Goal: Task Accomplishment & Management: Use online tool/utility

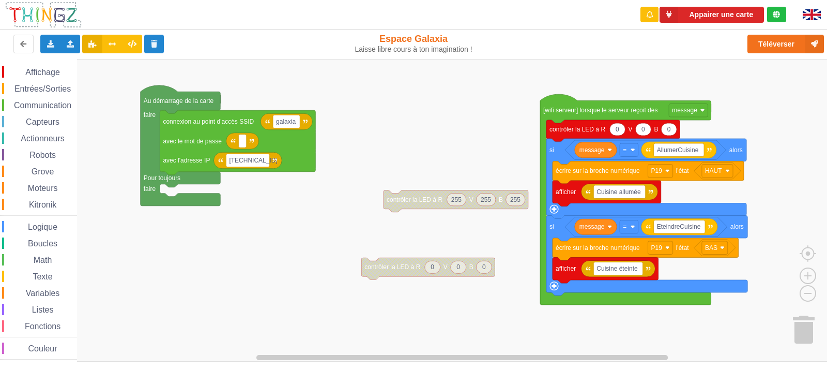
click at [412, 77] on div "Affichage Entrées/Sorties Communication Capteurs Actionneurs Robots Grove Moteu…" at bounding box center [417, 210] width 834 height 302
click at [534, 17] on div "Connecté à la carte" at bounding box center [720, 14] width 66 height 7
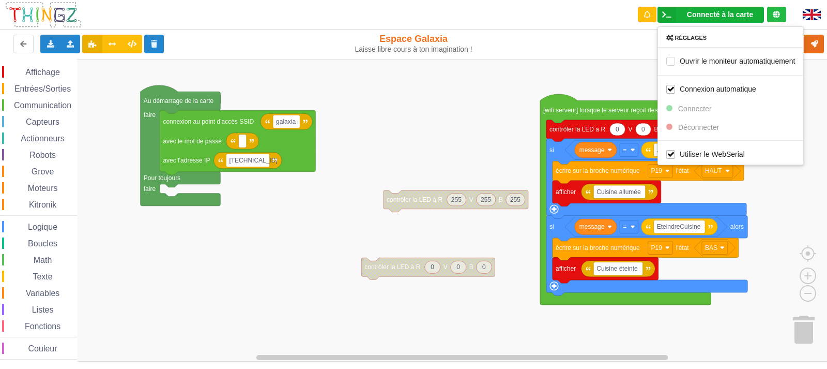
click at [534, 67] on rect "Espace de travail de Blocky" at bounding box center [417, 210] width 834 height 302
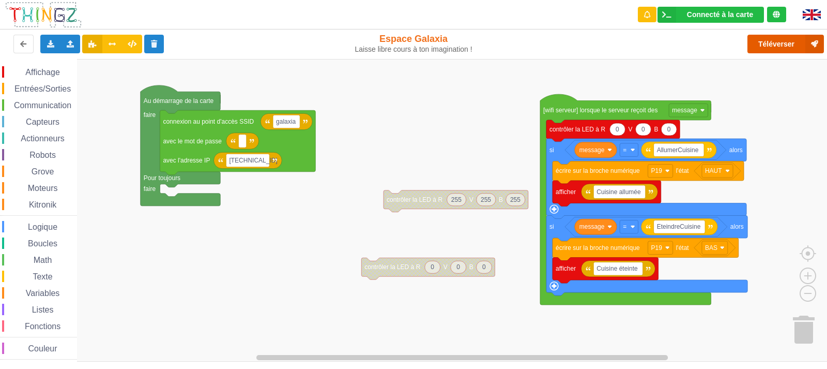
click at [534, 48] on button "Téléverser" at bounding box center [785, 44] width 76 height 19
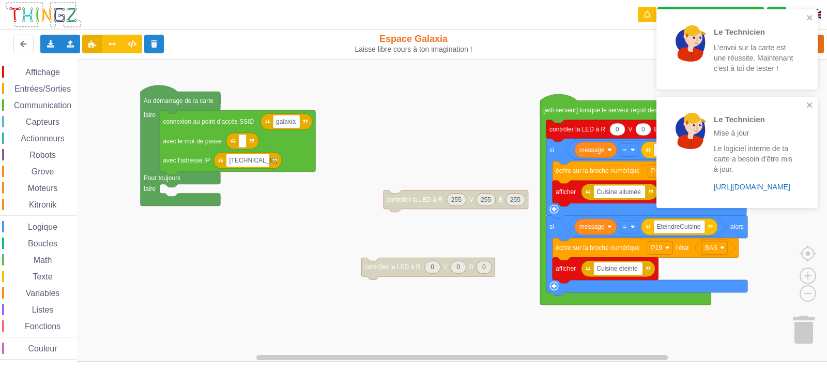
click at [534, 186] on link "https://play.thingz.co/firmware?micropython=0" at bounding box center [752, 186] width 76 height 8
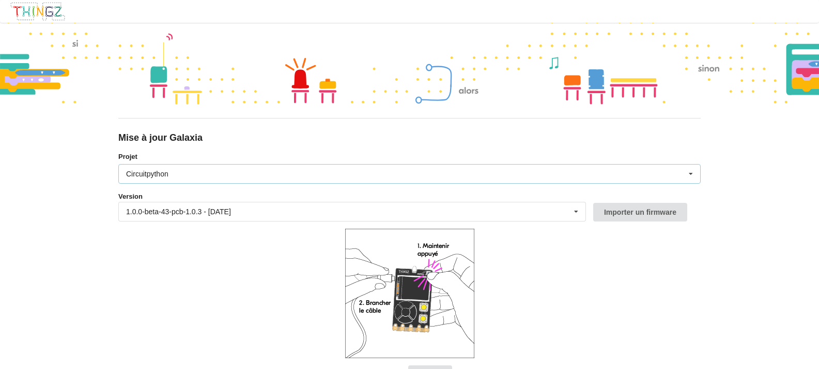
click at [273, 169] on div "Circuitpython Micropython Circuitpython" at bounding box center [409, 174] width 583 height 20
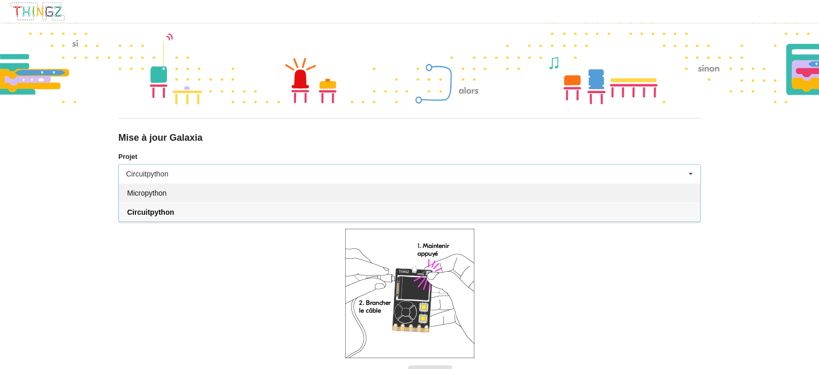
click at [235, 192] on div "Micropython" at bounding box center [409, 192] width 581 height 19
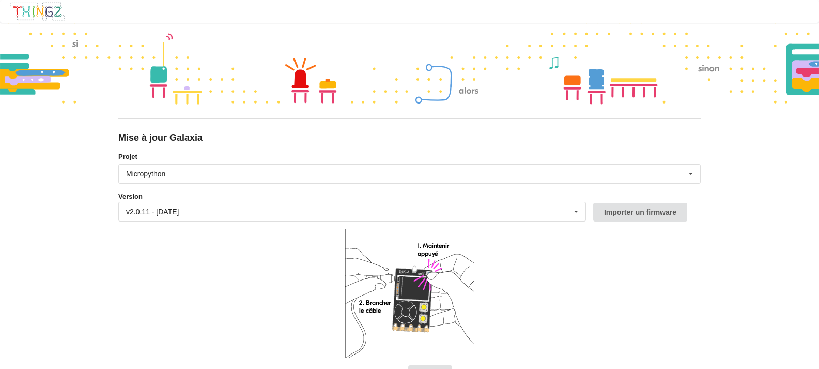
drag, startPoint x: 289, startPoint y: 277, endPoint x: 290, endPoint y: 235, distance: 41.4
click at [290, 236] on form "Projet Micropython Micropython Circuitpython Version v2.0.11 - 22/09/2025 v2.0.…" at bounding box center [409, 278] width 583 height 255
click at [584, 213] on icon at bounding box center [577, 211] width 16 height 19
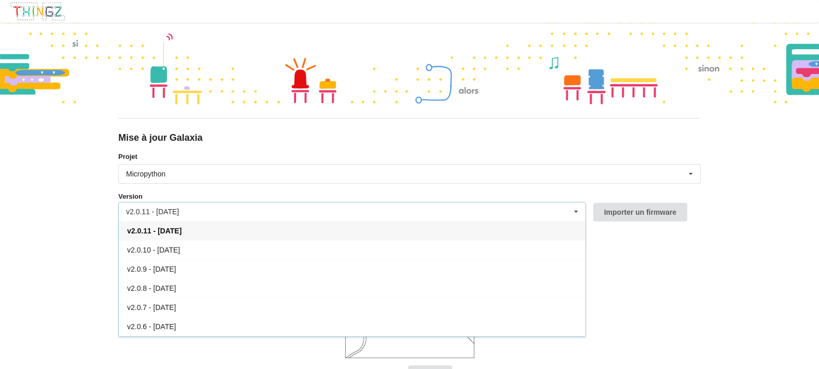
click at [584, 213] on icon at bounding box center [577, 211] width 16 height 19
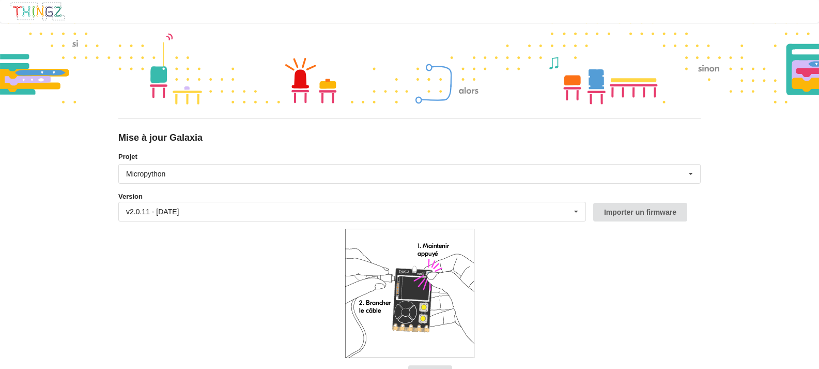
scroll to position [38, 0]
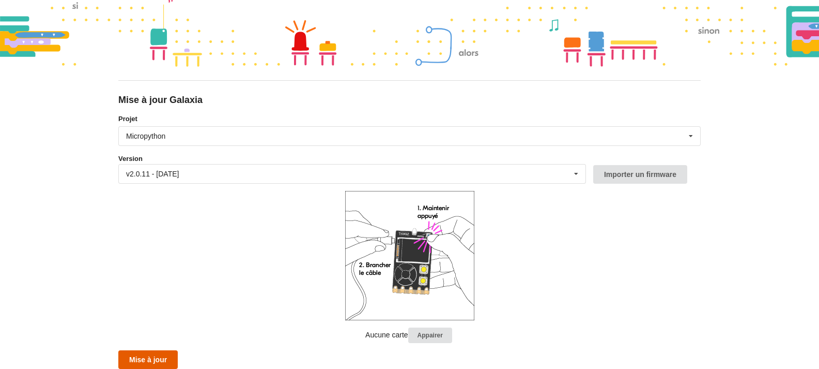
click at [167, 356] on button "Mise à jour" at bounding box center [147, 359] width 59 height 19
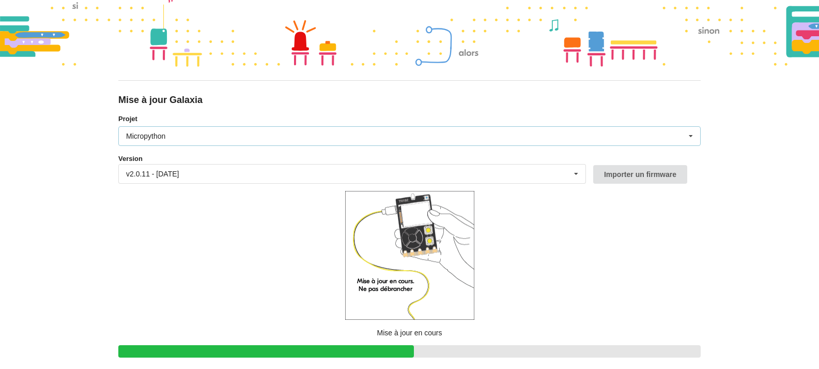
click at [399, 129] on div "Micropython Micropython Circuitpython" at bounding box center [409, 136] width 583 height 20
click at [195, 224] on form "Projet Micropython Micropython Circuitpython Version v2.0.11 - 22/09/2025 v2.0.…" at bounding box center [409, 254] width 583 height 281
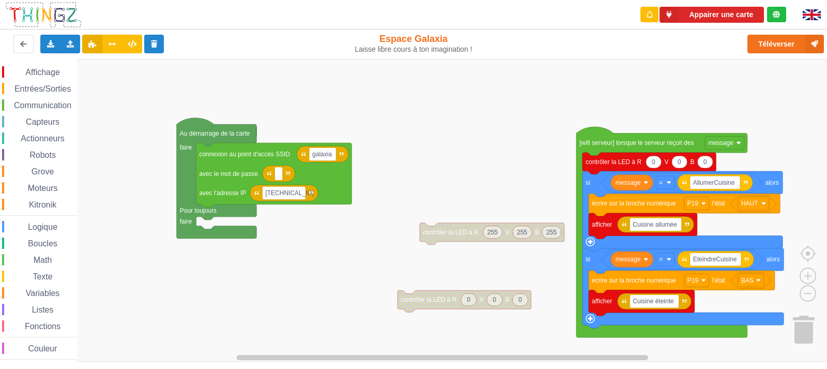
click at [491, 72] on div "Affichage Entrées/Sorties Communication Capteurs Actionneurs Robots Grove Moteu…" at bounding box center [417, 210] width 834 height 302
click at [727, 21] on button "Appairer une carte" at bounding box center [712, 15] width 104 height 16
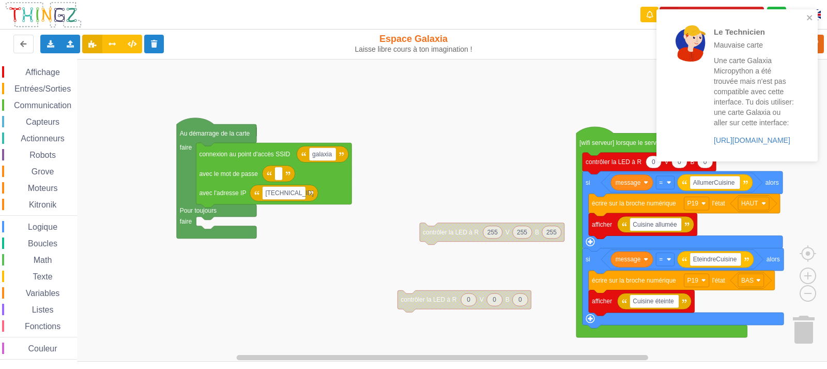
click at [585, 99] on rect "Espace de travail de Blocky" at bounding box center [417, 210] width 834 height 302
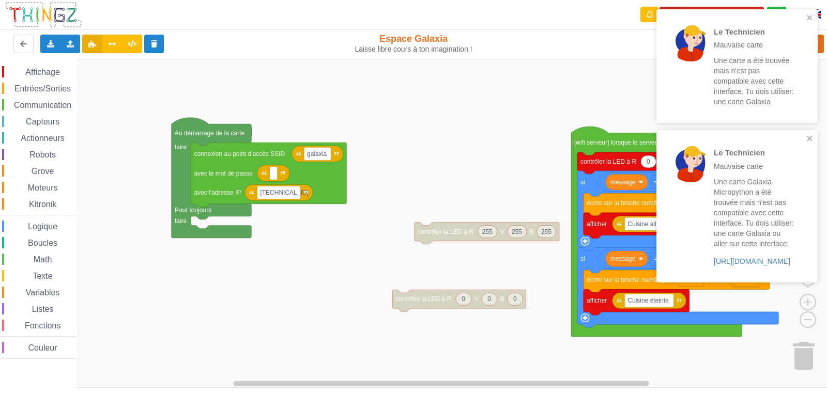
click at [495, 149] on rect "Espace de travail de Blocky" at bounding box center [417, 223] width 834 height 329
click at [809, 19] on icon "close" at bounding box center [809, 17] width 7 height 8
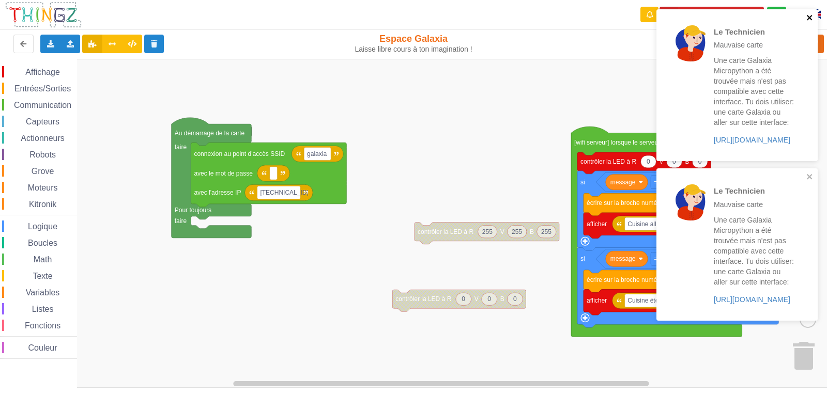
click at [809, 18] on icon "close" at bounding box center [809, 17] width 5 height 5
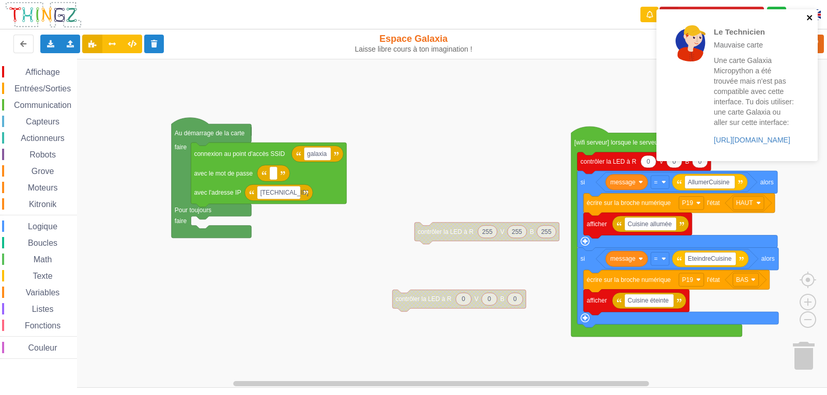
click at [806, 18] on icon "close" at bounding box center [809, 17] width 7 height 8
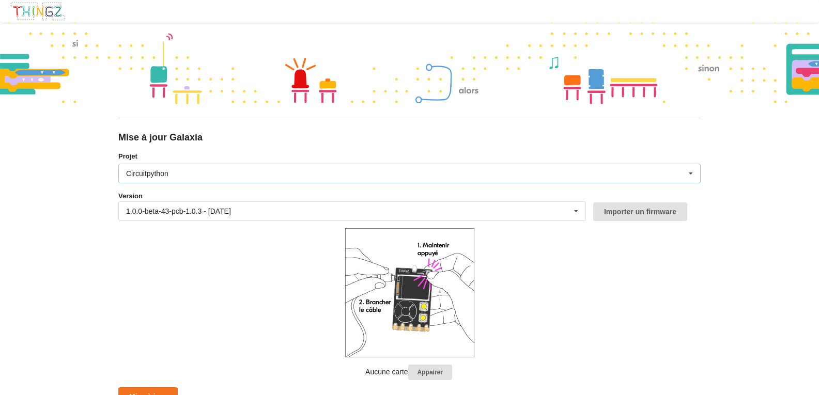
click at [568, 179] on div "Circuitpython Micropython Circuitpython" at bounding box center [409, 174] width 583 height 20
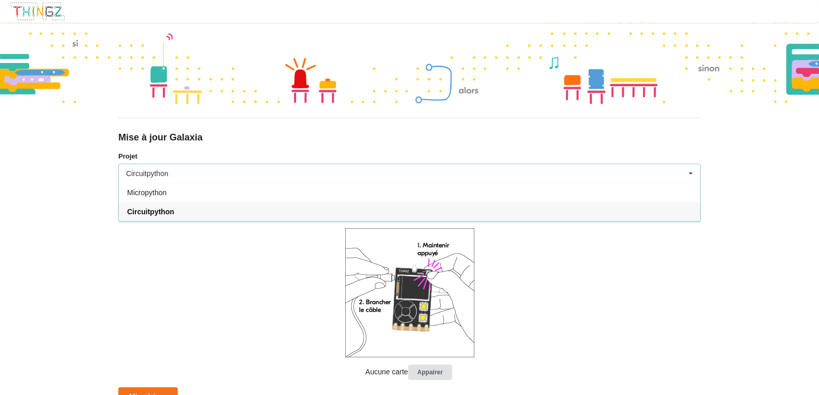
click at [568, 179] on div "Circuitpython Micropython Circuitpython" at bounding box center [409, 174] width 583 height 20
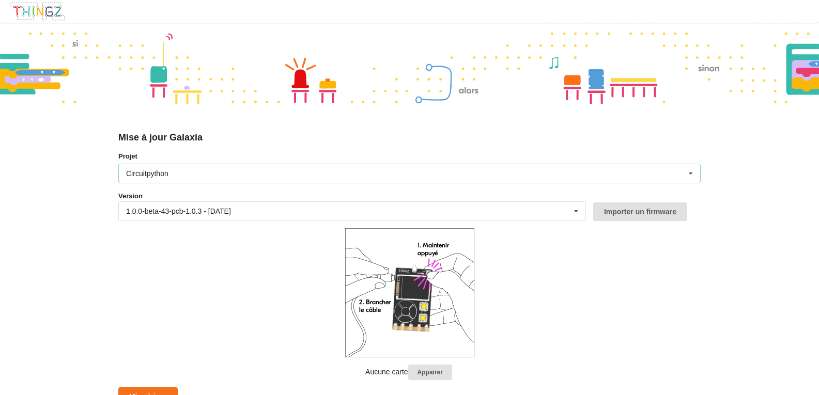
click at [332, 171] on div "Circuitpython Micropython Circuitpython" at bounding box center [409, 174] width 583 height 20
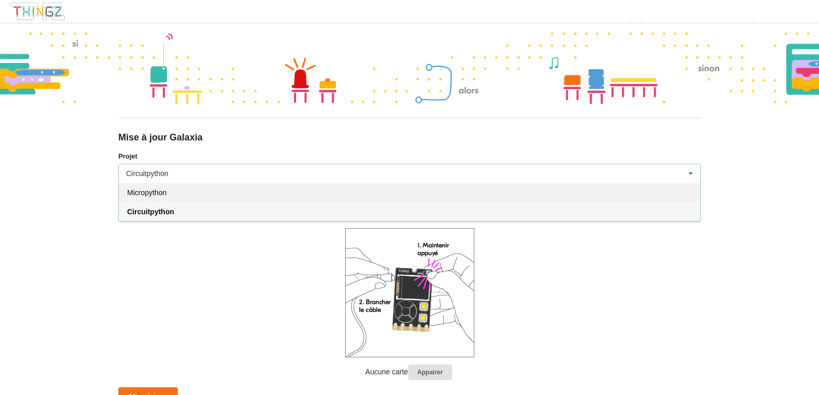
click at [207, 191] on div "Micropython" at bounding box center [409, 192] width 581 height 19
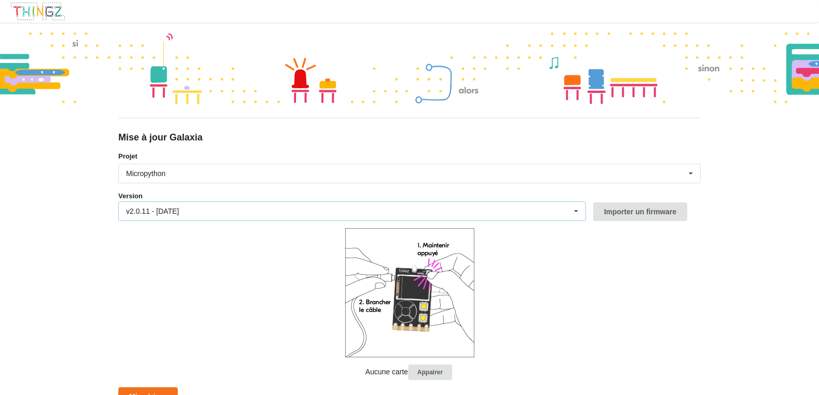
click at [422, 209] on div "v2.0.11 - 22/09/2025 v2.0.11 - 22/09/2025 v2.0.10 - 15/09/2025 v2.0.9 - 09/09/2…" at bounding box center [352, 212] width 468 height 20
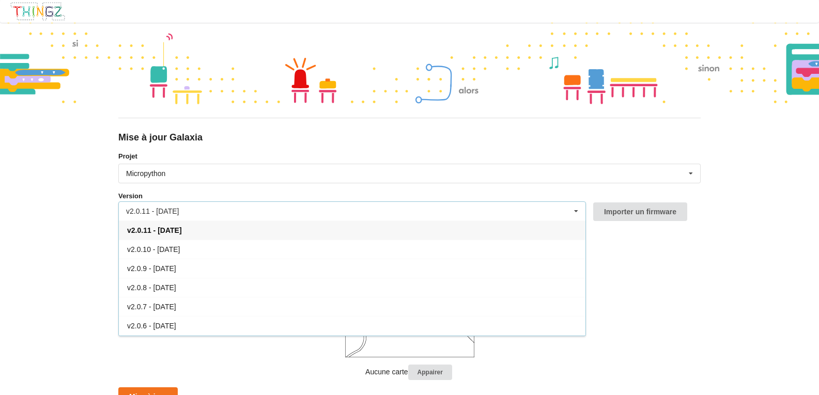
click at [422, 212] on div "v2.0.11 - 22/09/2025 v2.0.11 - 22/09/2025 v2.0.10 - 15/09/2025 v2.0.9 - 09/09/2…" at bounding box center [352, 212] width 468 height 20
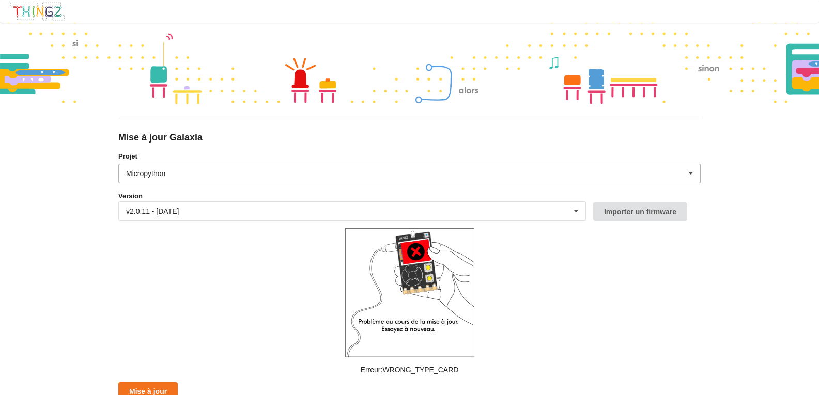
scroll to position [6, 0]
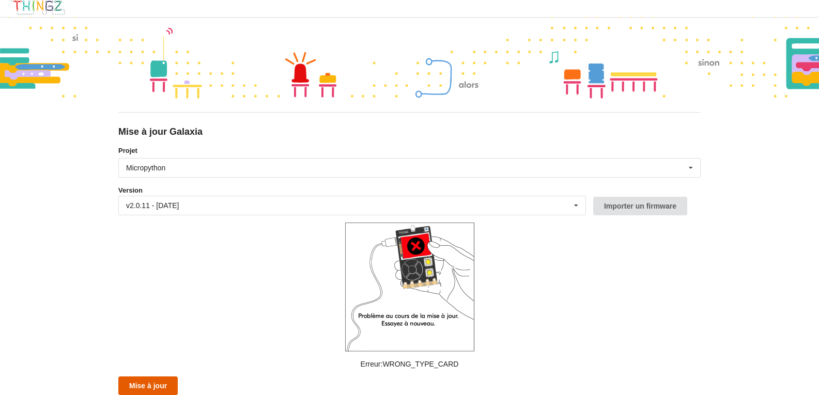
click at [150, 385] on button "Mise à jour" at bounding box center [147, 386] width 59 height 19
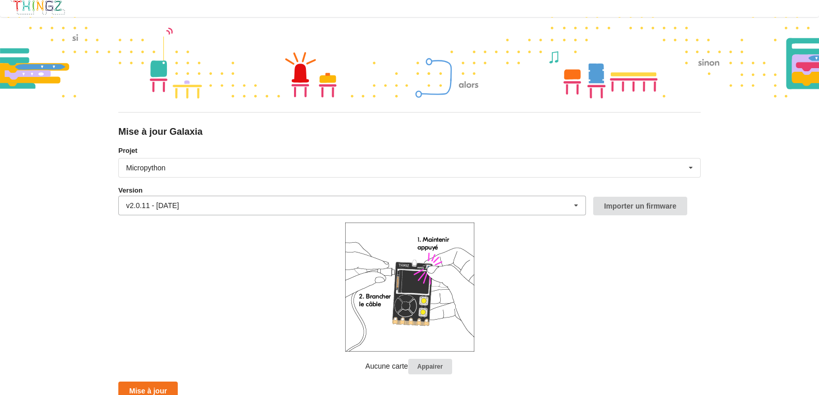
scroll to position [11, 0]
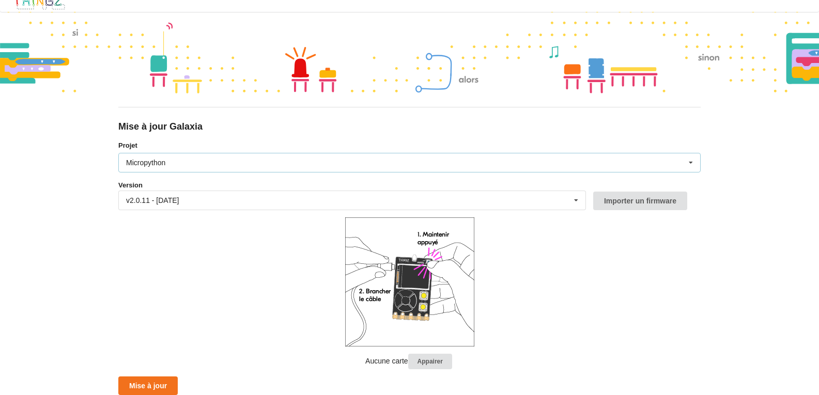
click at [446, 168] on div "Micropython Micropython Circuitpython" at bounding box center [409, 163] width 583 height 20
click at [445, 167] on div "Micropython Micropython Circuitpython" at bounding box center [409, 163] width 583 height 20
click at [219, 203] on div "v2.0.11 - 22/09/2025 v2.0.11 - 22/09/2025 v2.0.10 - 15/09/2025 v2.0.9 - 09/09/2…" at bounding box center [352, 201] width 468 height 20
click at [79, 262] on div "Mise à jour Galaxia Projet Micropython Micropython Circuitpython Version v2.0.1…" at bounding box center [409, 186] width 819 height 395
click at [278, 167] on div "Micropython Micropython Circuitpython" at bounding box center [409, 163] width 583 height 20
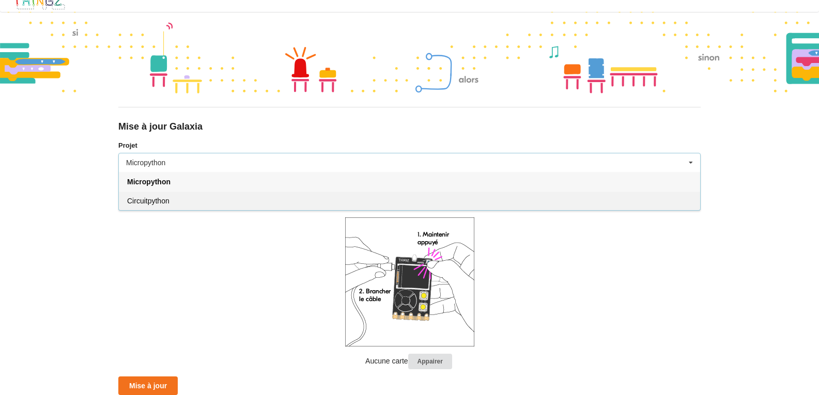
click at [192, 199] on div "Circuitpython" at bounding box center [409, 200] width 581 height 19
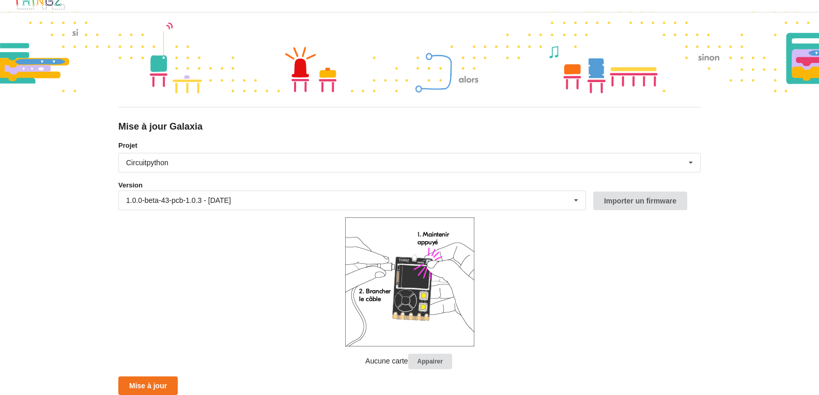
click at [238, 212] on form "Projet Circuitpython Micropython Circuitpython Version 1.0.0-beta-43-pcb-1.0.3 …" at bounding box center [409, 268] width 583 height 255
click at [243, 206] on div "1.0.0-beta-43-pcb-1.0.3 - 15/09/2025 1.0.0-beta-43-pcb-1.0.3 - 15/09/2025 1.0.0…" at bounding box center [352, 201] width 468 height 20
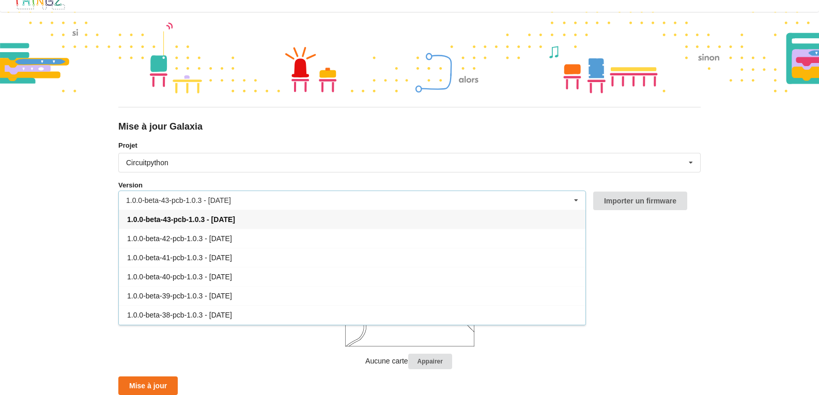
click at [243, 205] on div "1.0.0-beta-43-pcb-1.0.3 - 15/09/2025 1.0.0-beta-43-pcb-1.0.3 - 15/09/2025 1.0.0…" at bounding box center [352, 201] width 468 height 20
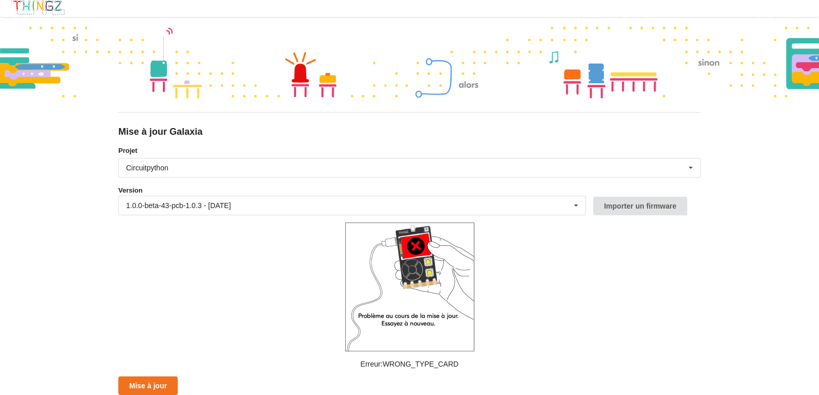
scroll to position [6, 0]
click at [162, 388] on button "Mise à jour" at bounding box center [147, 386] width 59 height 19
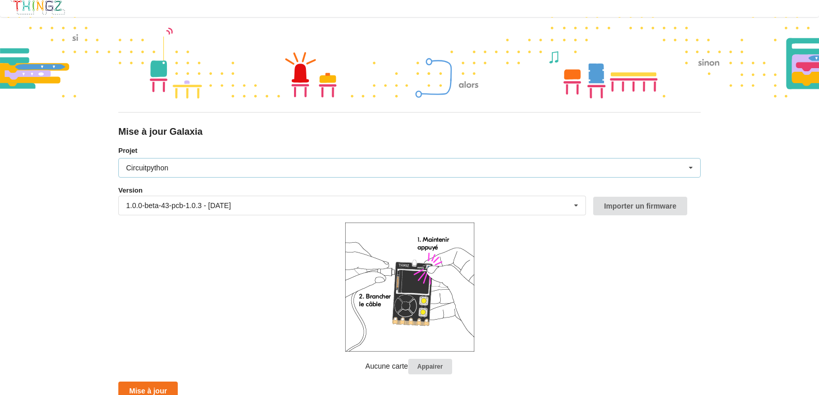
click at [287, 171] on div "Circuitpython Micropython Circuitpython" at bounding box center [409, 168] width 583 height 20
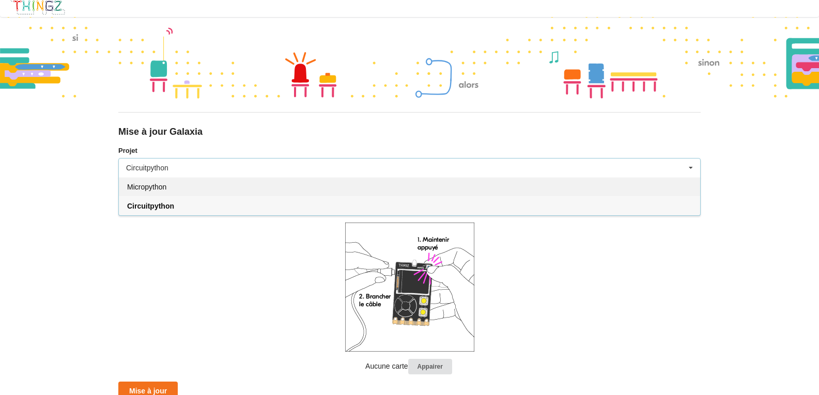
click at [289, 186] on div "Micropython" at bounding box center [409, 186] width 581 height 19
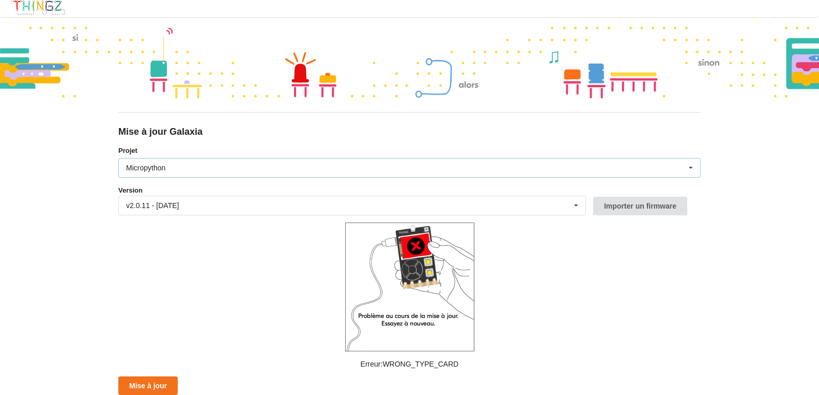
click at [425, 167] on div "Micropython Micropython Circuitpython" at bounding box center [409, 168] width 583 height 20
click at [413, 206] on div "v2.0.11 - 22/09/2025 v2.0.11 - 22/09/2025 v2.0.10 - 15/09/2025 v2.0.9 - 09/09/2…" at bounding box center [352, 206] width 468 height 20
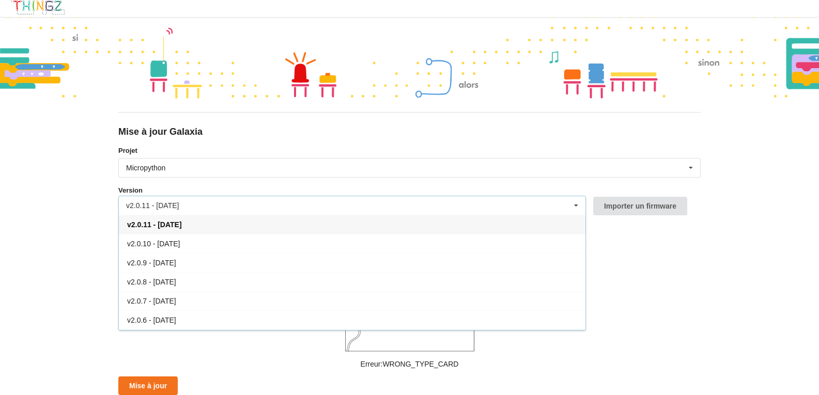
click at [413, 206] on div "v2.0.11 - 22/09/2025 v2.0.11 - 22/09/2025 v2.0.10 - 15/09/2025 v2.0.9 - 09/09/2…" at bounding box center [352, 206] width 468 height 20
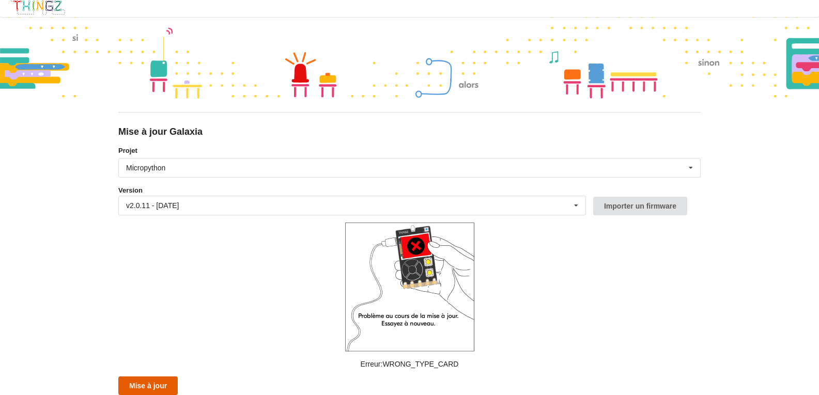
click at [149, 382] on button "Mise à jour" at bounding box center [147, 386] width 59 height 19
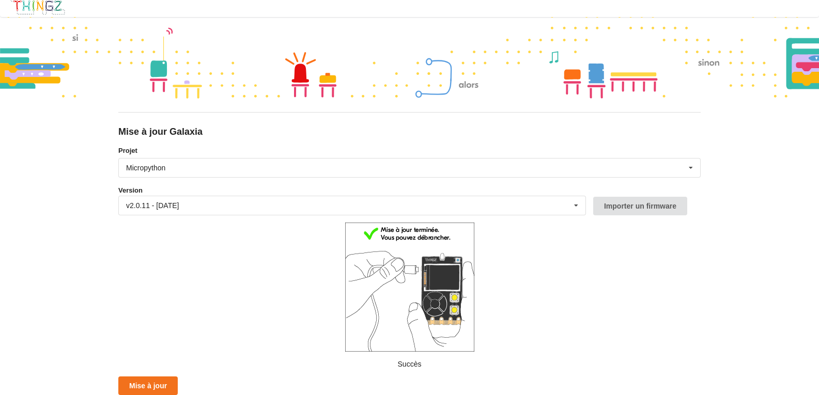
click at [242, 156] on div "Projet Micropython Micropython Circuitpython" at bounding box center [409, 162] width 583 height 32
click at [238, 161] on div "Micropython Micropython Circuitpython" at bounding box center [409, 168] width 583 height 20
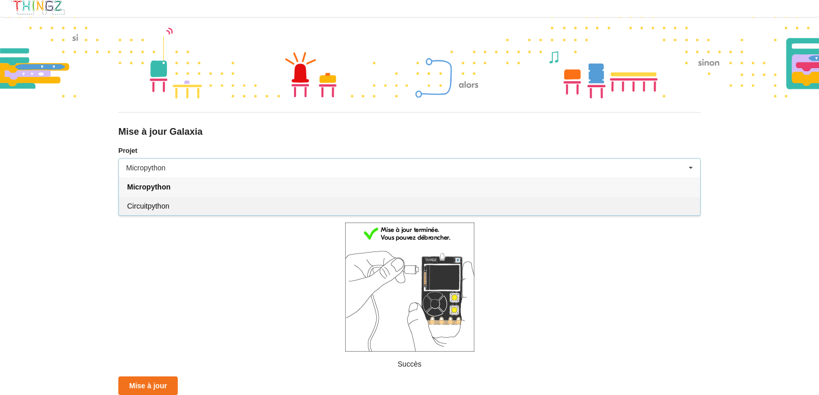
click at [218, 198] on div "Circuitpython" at bounding box center [409, 205] width 581 height 19
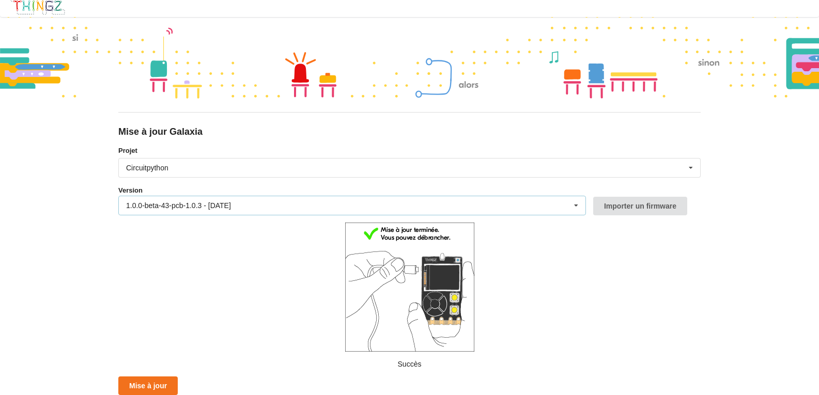
click at [221, 200] on div "1.0.0-beta-43-pcb-1.0.3 - 15/09/2025 1.0.0-beta-43-pcb-1.0.3 - 15/09/2025 1.0.0…" at bounding box center [352, 206] width 468 height 20
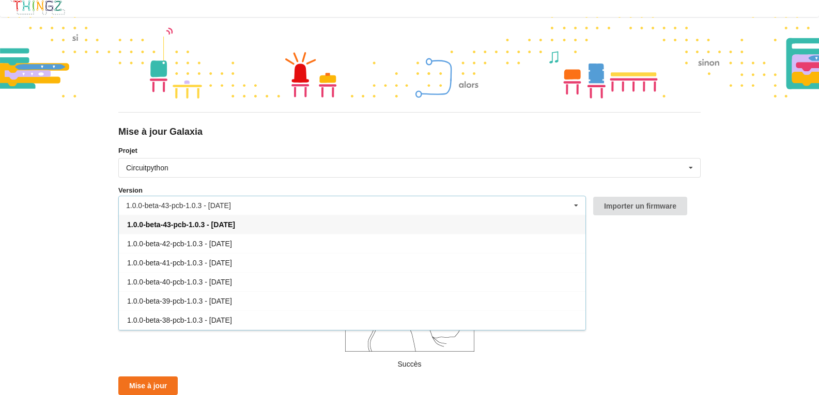
click at [221, 200] on div "1.0.0-beta-43-pcb-1.0.3 - 15/09/2025 1.0.0-beta-43-pcb-1.0.3 - 15/09/2025 1.0.0…" at bounding box center [352, 206] width 468 height 20
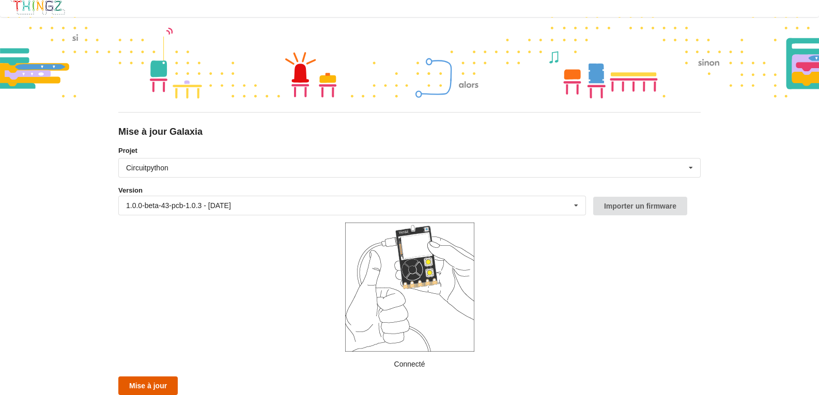
click at [164, 386] on button "Mise à jour" at bounding box center [147, 386] width 59 height 19
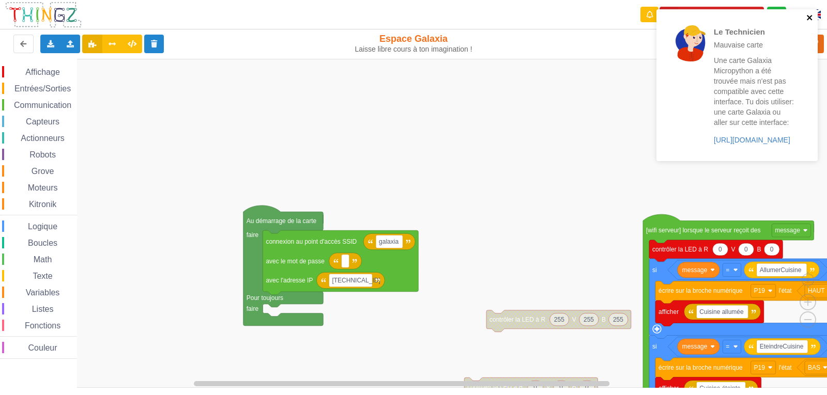
click at [807, 18] on icon "close" at bounding box center [809, 17] width 7 height 8
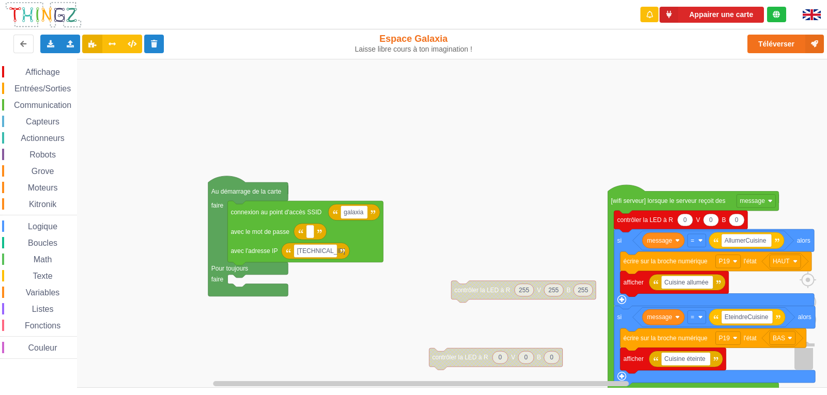
click at [453, 148] on div "Affichage Entrées/Sorties Communication Capteurs Actionneurs Robots Grove Moteu…" at bounding box center [417, 223] width 834 height 329
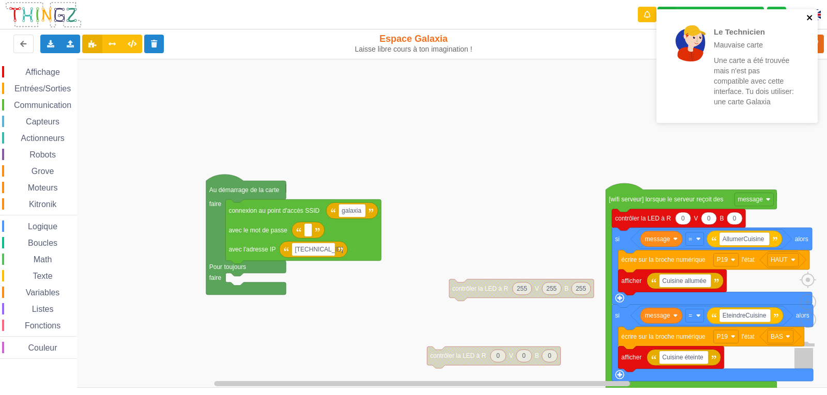
click at [811, 20] on icon "close" at bounding box center [809, 17] width 5 height 5
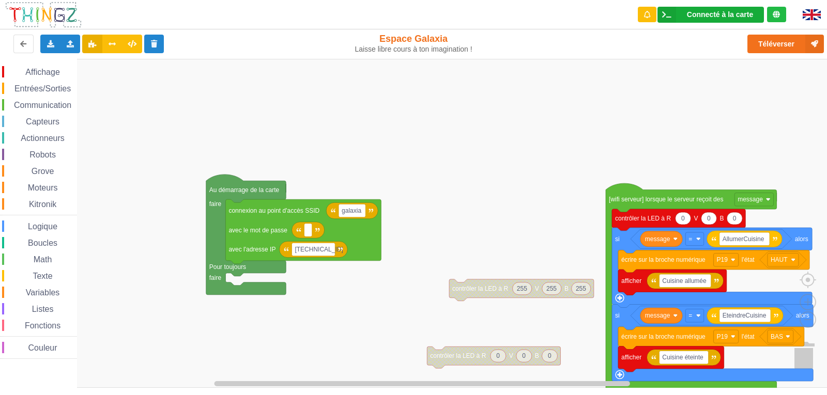
click at [716, 15] on div "Connecté à la carte" at bounding box center [720, 14] width 66 height 7
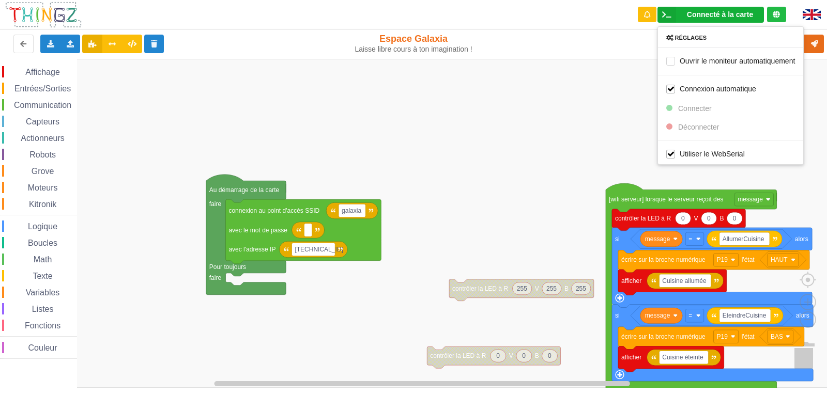
click at [608, 115] on rect "Espace de travail de Blocky" at bounding box center [417, 223] width 834 height 329
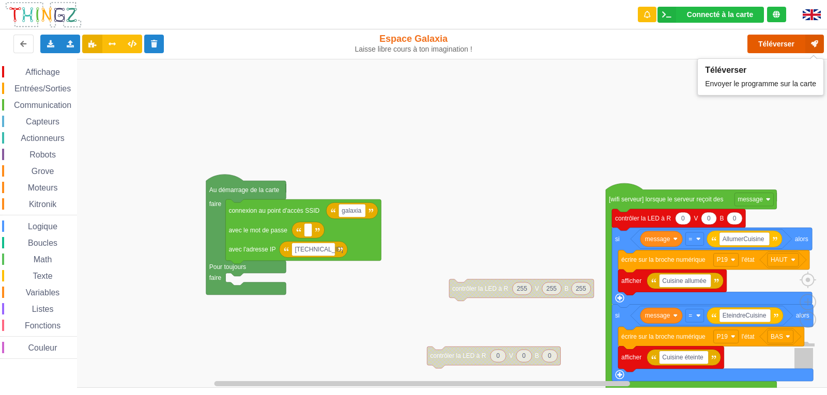
click at [794, 41] on button "Téléverser" at bounding box center [785, 44] width 76 height 19
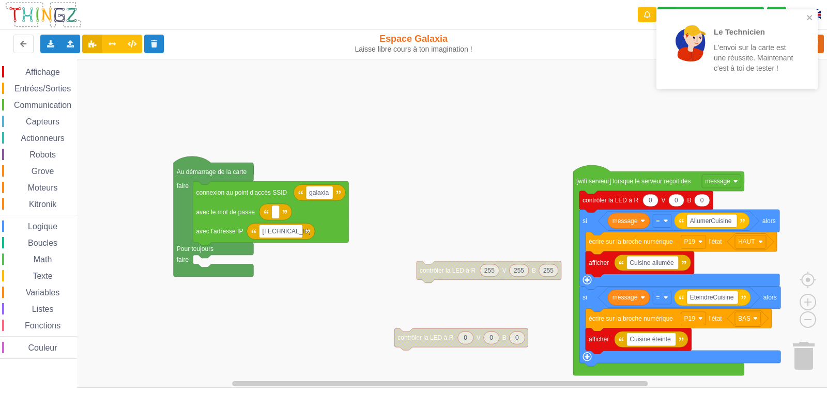
click at [235, 84] on div "Affichage Entrées/Sorties Communication Capteurs Actionneurs Robots Grove Moteu…" at bounding box center [417, 223] width 834 height 329
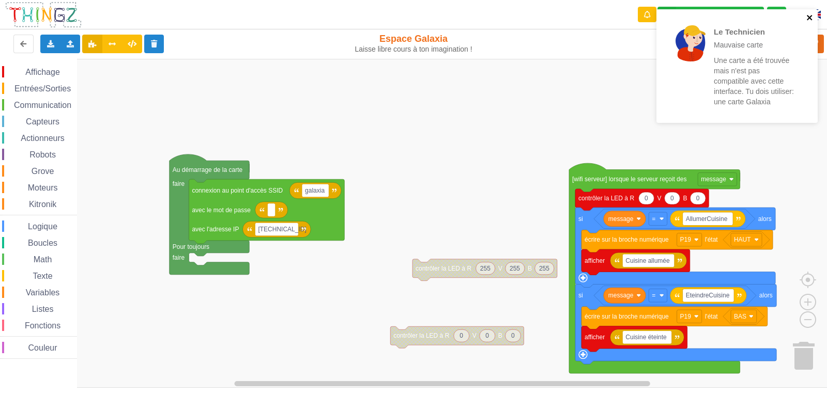
click at [813, 17] on icon "close" at bounding box center [809, 17] width 7 height 8
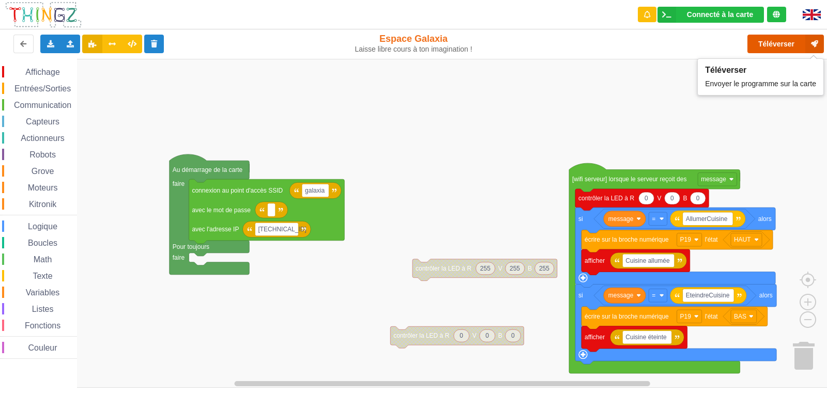
click at [769, 48] on button "Téléverser" at bounding box center [785, 44] width 76 height 19
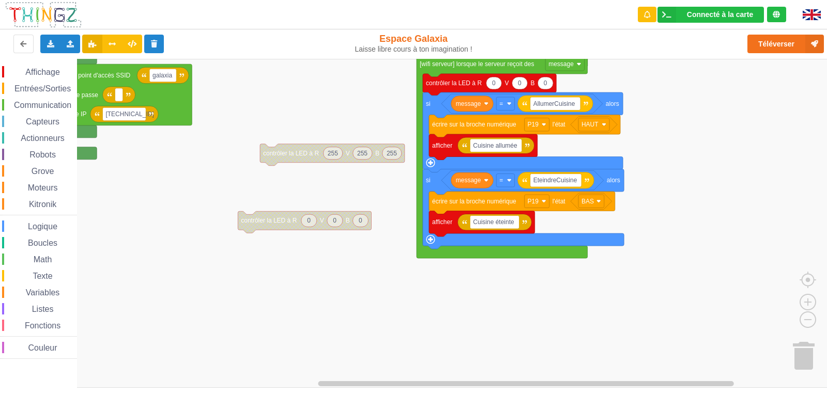
click at [314, 91] on div "Affichage Entrées/Sorties Communication Capteurs Actionneurs Robots Grove Moteu…" at bounding box center [417, 223] width 834 height 329
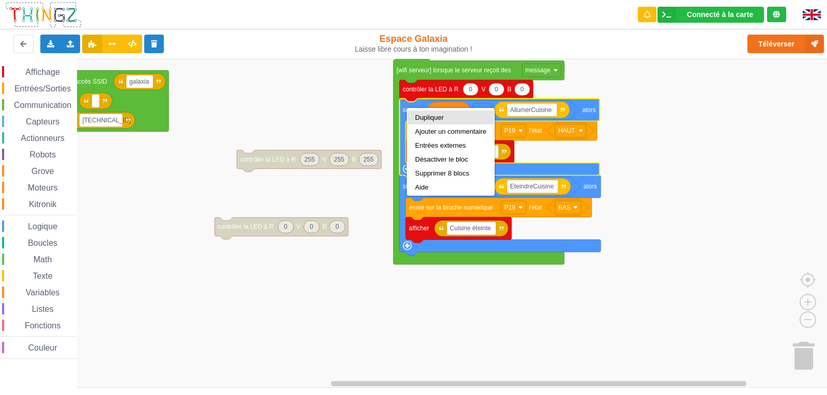
click at [440, 119] on div "Dupliquer" at bounding box center [450, 118] width 71 height 8
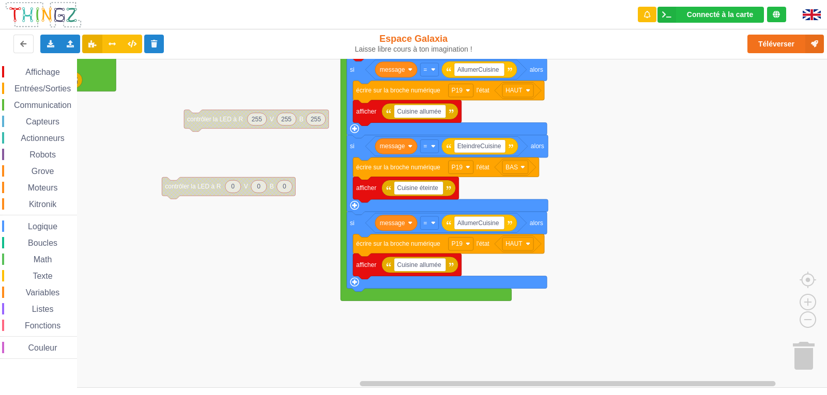
click at [638, 251] on rect "Espace de travail de Blocky" at bounding box center [417, 223] width 834 height 329
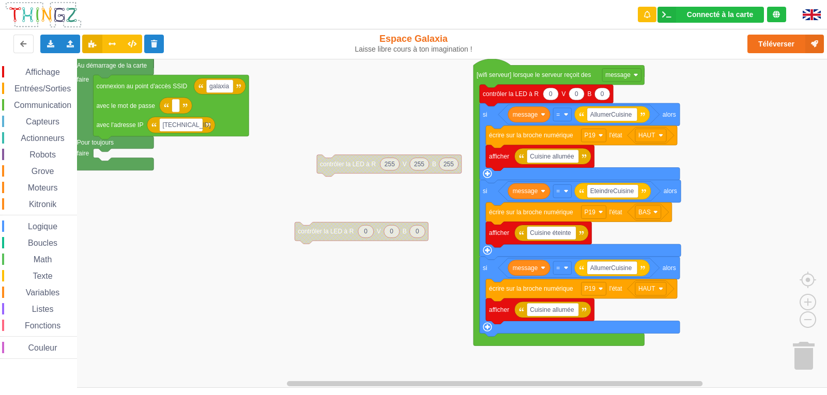
click at [425, 293] on rect "Espace de travail de Blocky" at bounding box center [417, 223] width 834 height 329
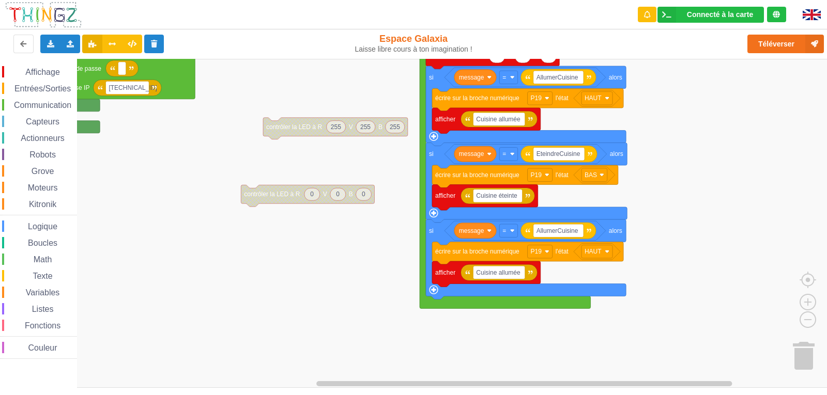
click at [371, 255] on rect "Espace de travail de Blocky" at bounding box center [417, 223] width 834 height 329
click at [561, 231] on input "AllumerCuisine" at bounding box center [558, 230] width 50 height 13
drag, startPoint x: 559, startPoint y: 231, endPoint x: 578, endPoint y: 227, distance: 19.6
click at [578, 227] on input "AllumerCuisine" at bounding box center [558, 230] width 50 height 13
type input "AllumerNeoo"
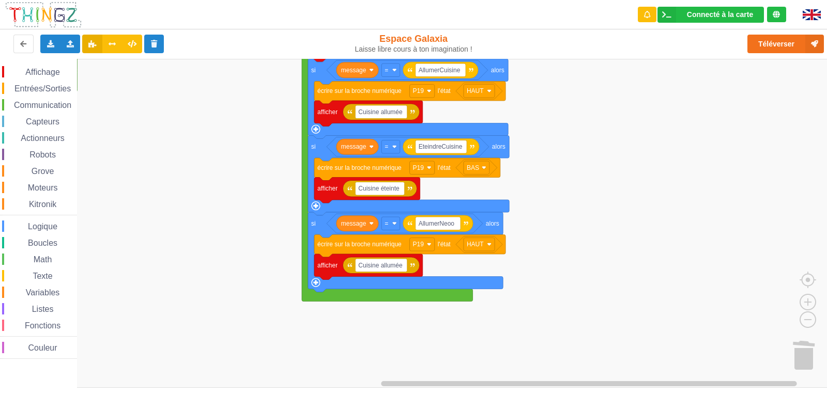
click at [571, 204] on rect "Espace de travail de Blocky" at bounding box center [417, 223] width 834 height 329
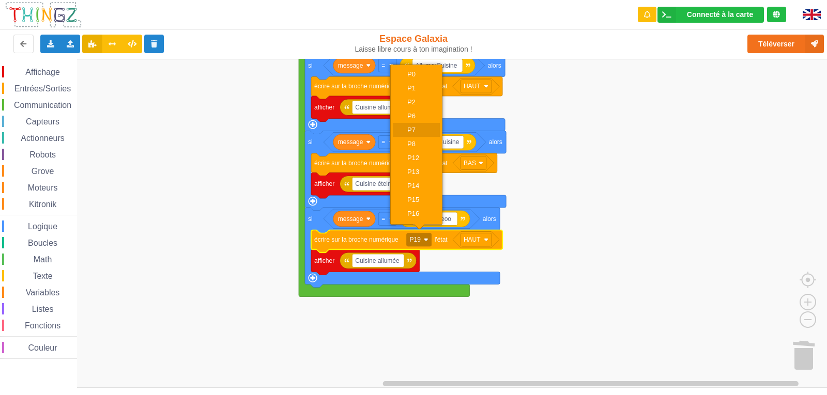
click at [429, 131] on div "P7" at bounding box center [419, 130] width 25 height 8
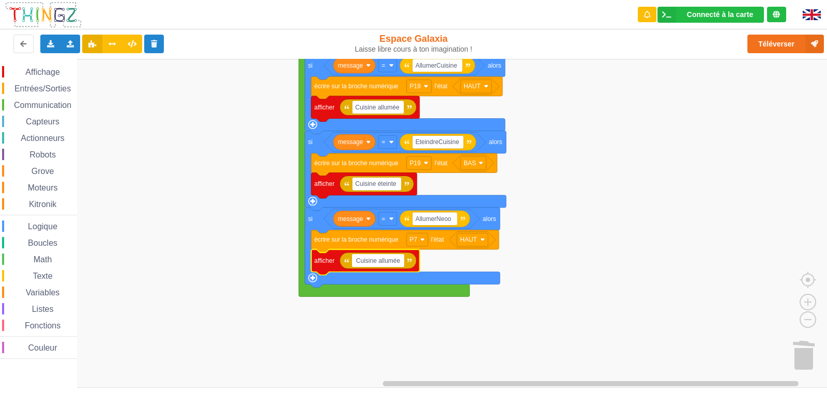
click at [397, 265] on input "Cuisine allumée" at bounding box center [378, 260] width 52 height 13
drag, startPoint x: 400, startPoint y: 264, endPoint x: 298, endPoint y: 265, distance: 101.8
click at [298, 265] on body "Connecté à la carte Réglages Ouvrir le moniteur automatiquement Connexion autom…" at bounding box center [413, 197] width 827 height 395
type input "salon allumé"
click at [552, 335] on rect "Espace de travail de Blocky" at bounding box center [417, 223] width 834 height 329
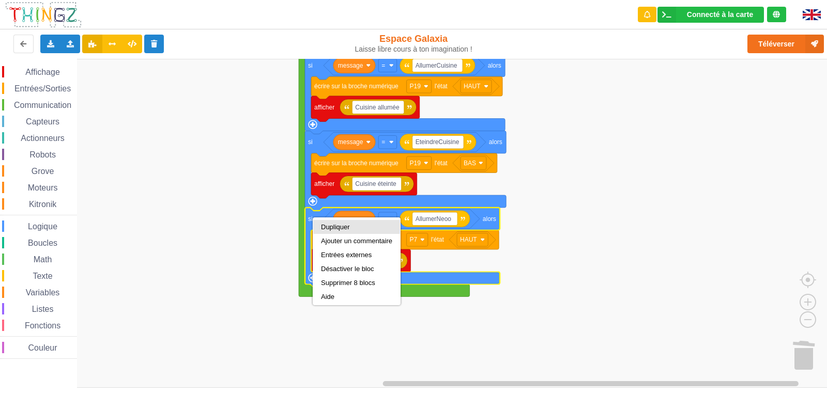
click at [325, 223] on div "Dupliquer" at bounding box center [356, 227] width 87 height 14
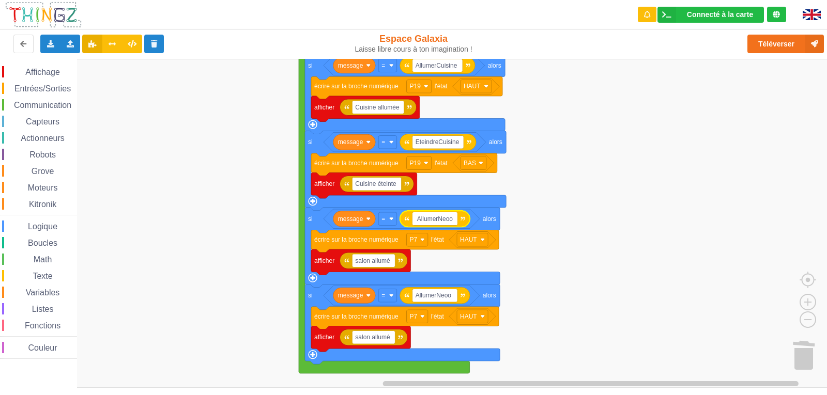
click at [454, 220] on input "AllumerNeoo" at bounding box center [434, 218] width 45 height 13
type input "AllumerNeo"
type input "EteindreNeo"
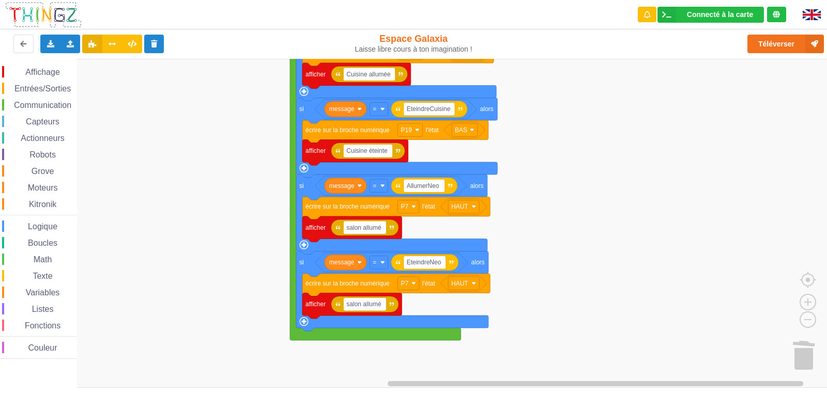
click at [517, 260] on rect "Espace de travail de Blocky" at bounding box center [417, 223] width 834 height 329
click at [55, 73] on span "Affichage" at bounding box center [42, 72] width 37 height 9
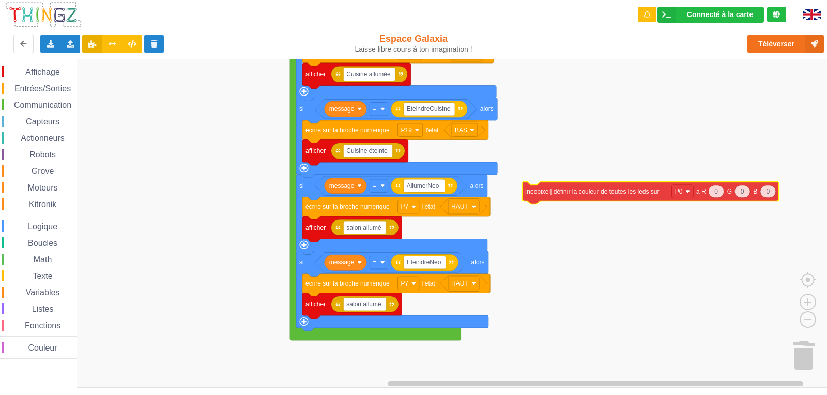
click at [578, 193] on div "Affichage Entrées/Sorties Communication Capteurs Actionneurs Robots Grove Moteu…" at bounding box center [417, 223] width 834 height 329
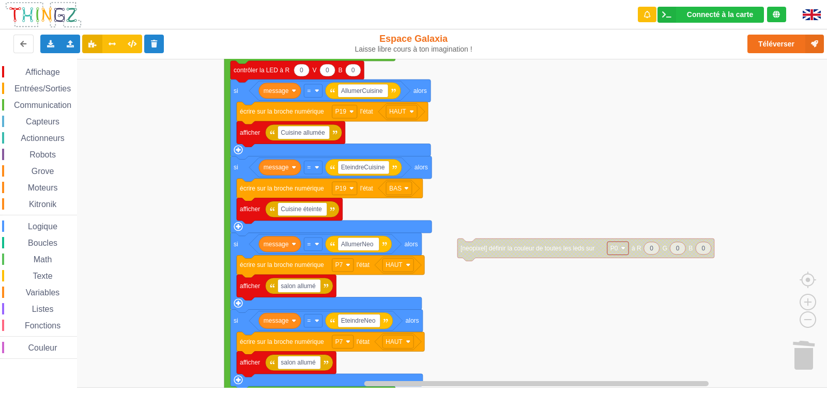
click at [471, 196] on div "Affichage Entrées/Sorties Communication Capteurs Actionneurs Robots Grove Moteu…" at bounding box center [417, 223] width 834 height 329
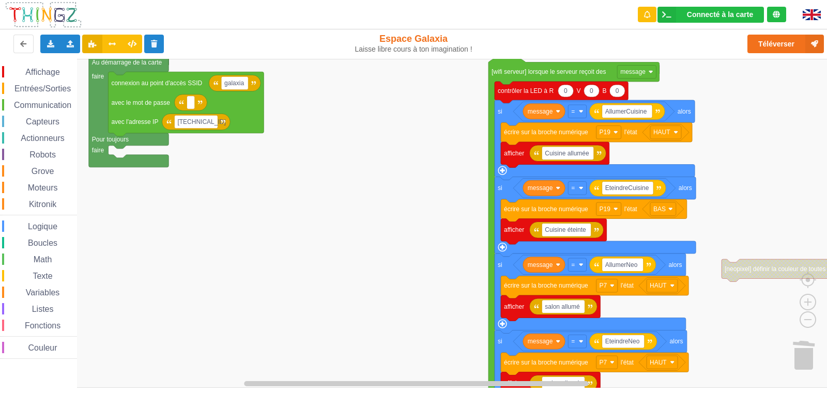
click at [446, 172] on div "Affichage Entrées/Sorties Communication Capteurs Actionneurs Robots Grove Moteu…" at bounding box center [417, 223] width 834 height 329
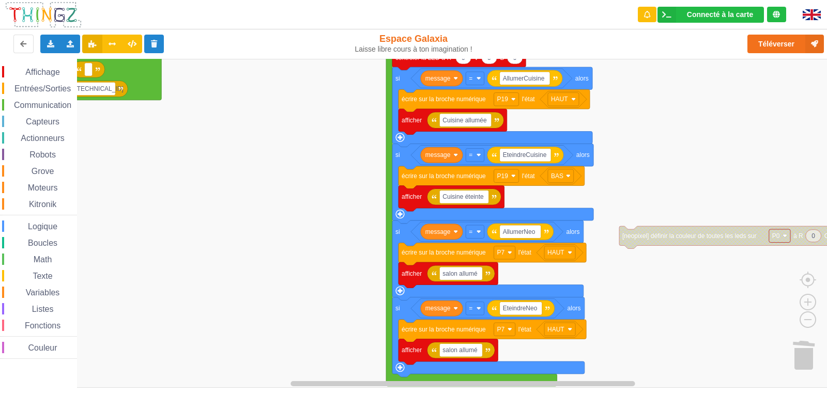
click at [350, 236] on rect "Espace de travail de Blocky" at bounding box center [417, 223] width 834 height 329
click at [45, 65] on div "Affichage Entrées/Sorties Communication Capteurs Actionneurs Robots Grove Moteu…" at bounding box center [38, 211] width 77 height 305
click at [45, 69] on span "Affichage" at bounding box center [42, 72] width 37 height 9
click at [694, 303] on rect "Espace de travail de Blocky" at bounding box center [417, 223] width 834 height 329
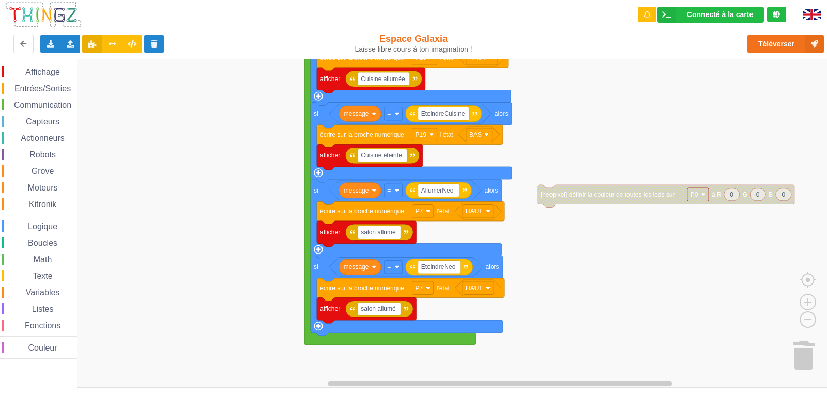
click at [576, 256] on rect "Espace de travail de Blocky" at bounding box center [417, 223] width 834 height 329
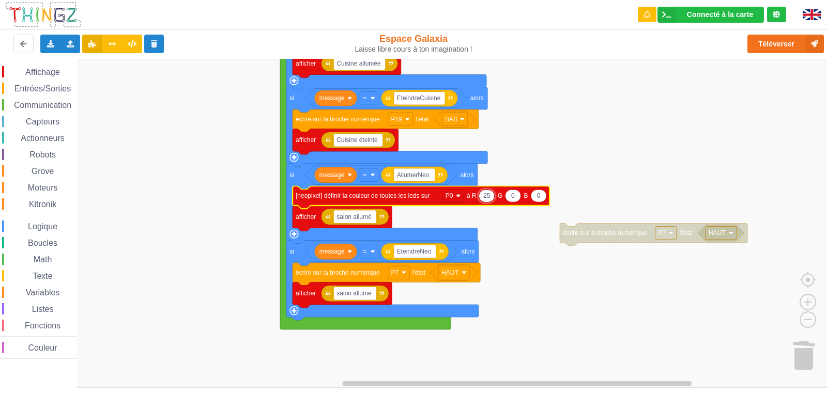
type input "254"
click at [514, 196] on icon "Espace de travail de Blocky" at bounding box center [517, 196] width 16 height 12
type input "254"
click at [545, 195] on text "0" at bounding box center [546, 195] width 4 height 7
type input "254"
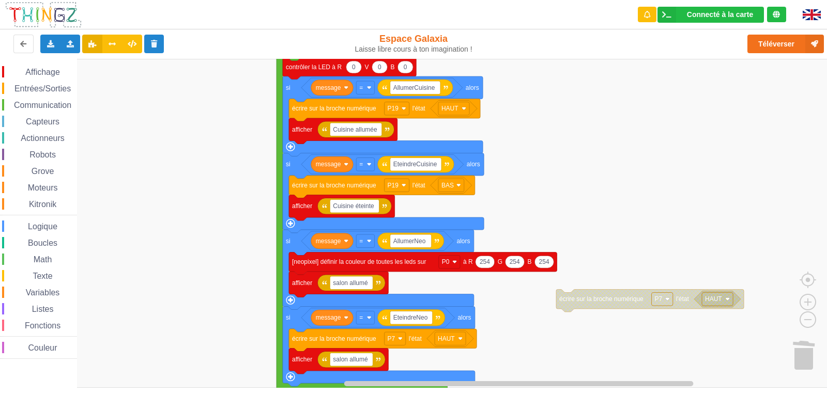
click at [553, 207] on rect "Espace de travail de Blocky" at bounding box center [417, 223] width 834 height 329
click at [454, 263] on image "Espace de travail de Blocky" at bounding box center [454, 262] width 5 height 5
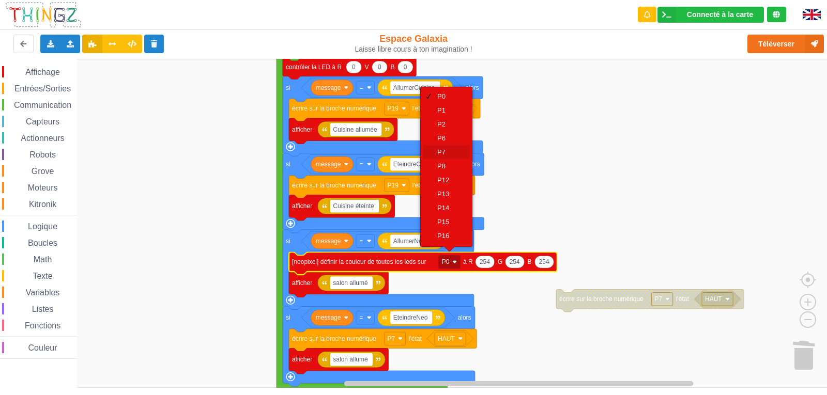
click at [450, 154] on div "P7" at bounding box center [449, 152] width 25 height 8
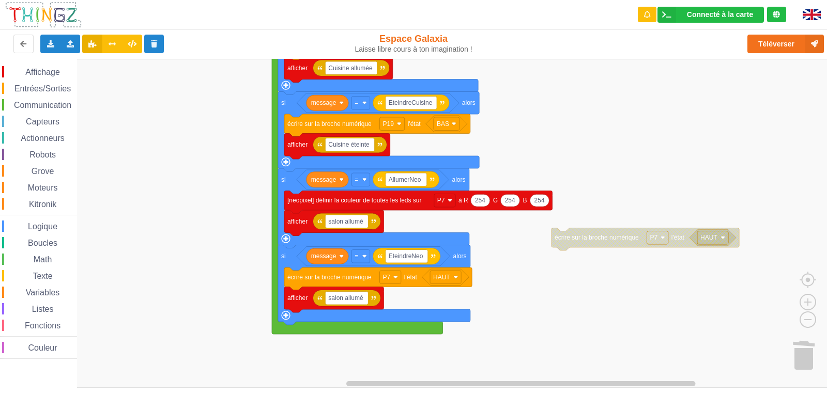
click at [545, 149] on rect "Espace de travail de Blocky" at bounding box center [417, 223] width 834 height 329
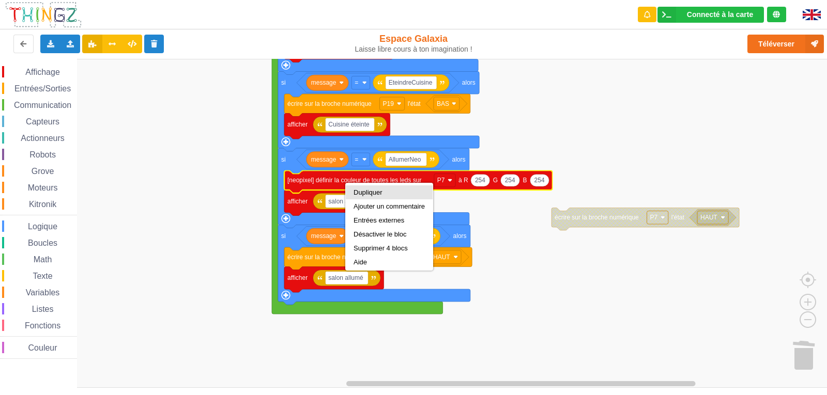
click at [378, 193] on div "Dupliquer" at bounding box center [389, 193] width 71 height 8
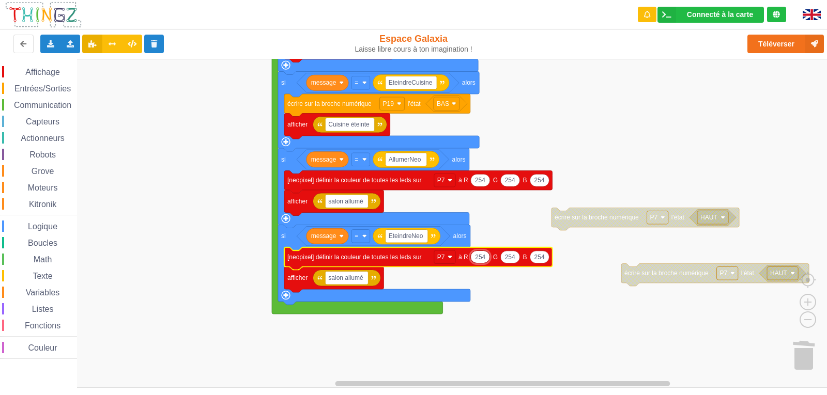
type input "0"
click at [509, 262] on icon "Espace de travail de Blocky" at bounding box center [506, 257] width 19 height 12
click at [530, 258] on text "254" at bounding box center [532, 257] width 10 height 7
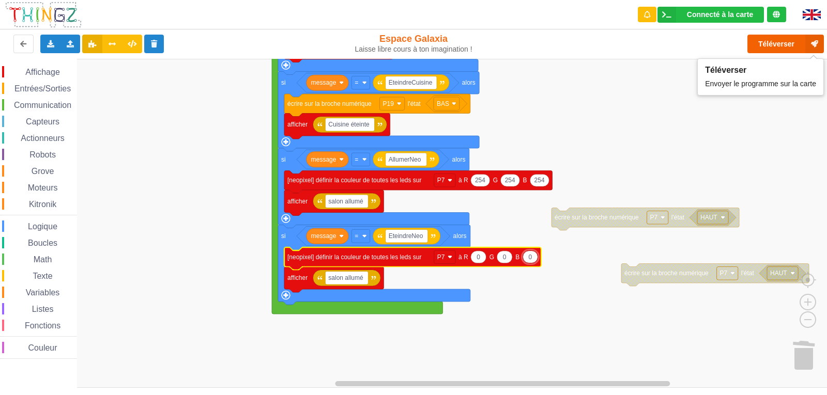
type input "0"
click at [775, 46] on button "Téléverser" at bounding box center [785, 44] width 76 height 19
click at [761, 40] on button "Téléverser" at bounding box center [785, 44] width 76 height 19
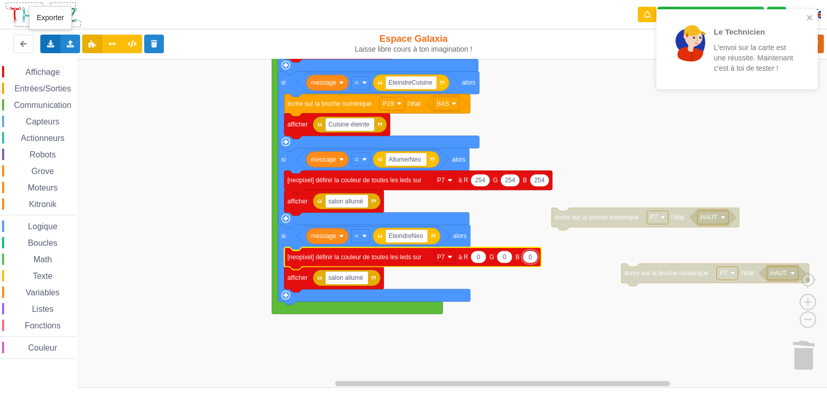
click at [52, 43] on icon at bounding box center [50, 43] width 9 height 6
click at [74, 67] on span "Exporter l'assemblage de blocs" at bounding box center [114, 63] width 100 height 8
click at [809, 16] on icon "close" at bounding box center [809, 17] width 7 height 8
